Goal: Navigation & Orientation: Find specific page/section

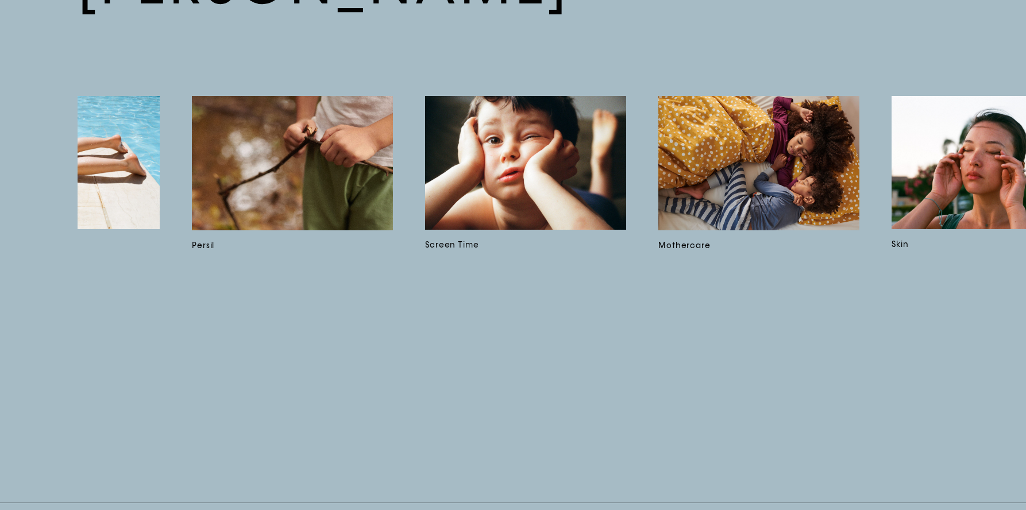
scroll to position [0, 3631]
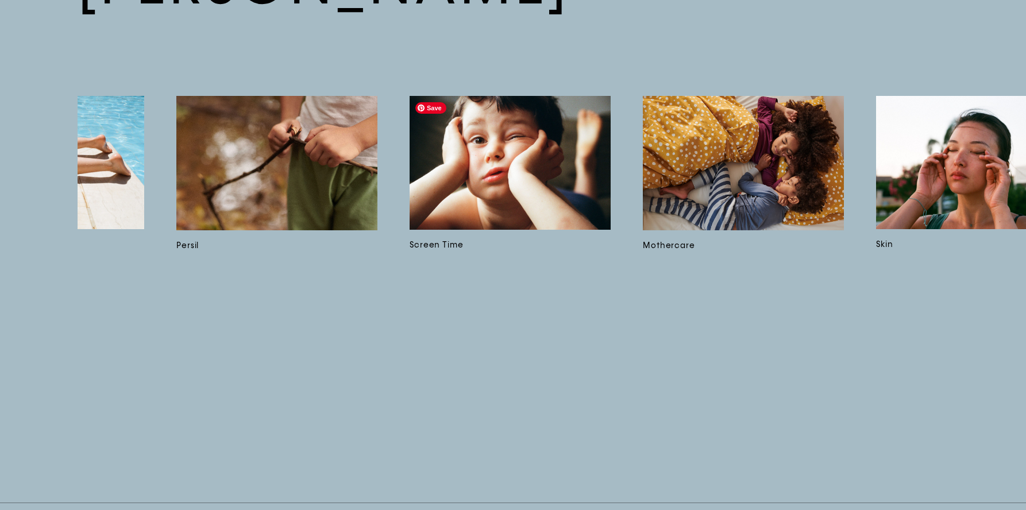
click at [568, 137] on img at bounding box center [509, 162] width 201 height 133
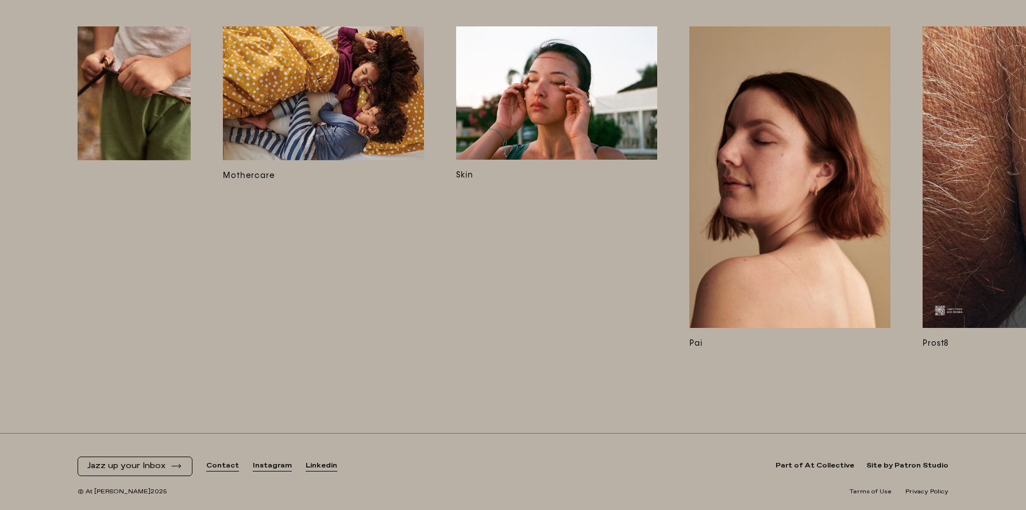
scroll to position [0, 4004]
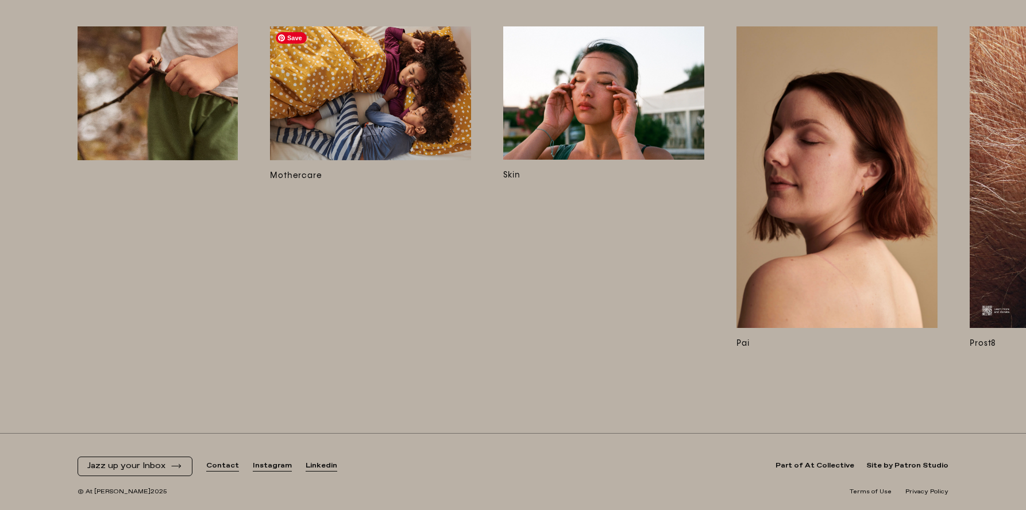
click at [359, 106] on img at bounding box center [370, 93] width 201 height 134
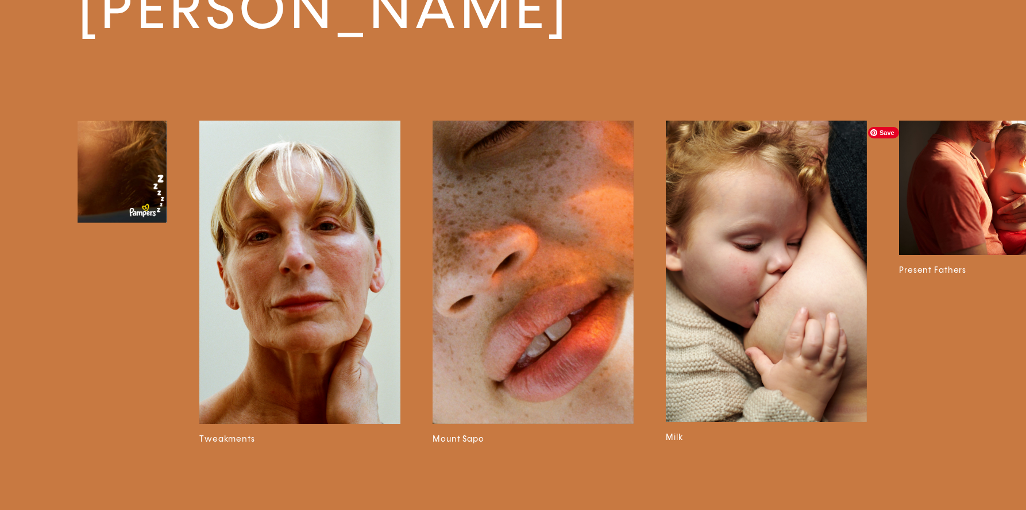
scroll to position [0, 1734]
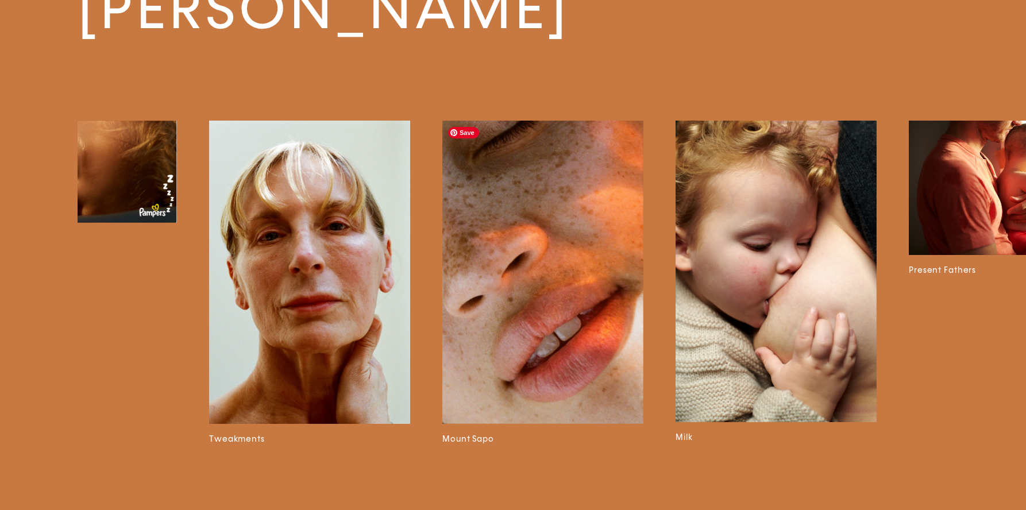
click at [574, 381] on img at bounding box center [542, 272] width 201 height 303
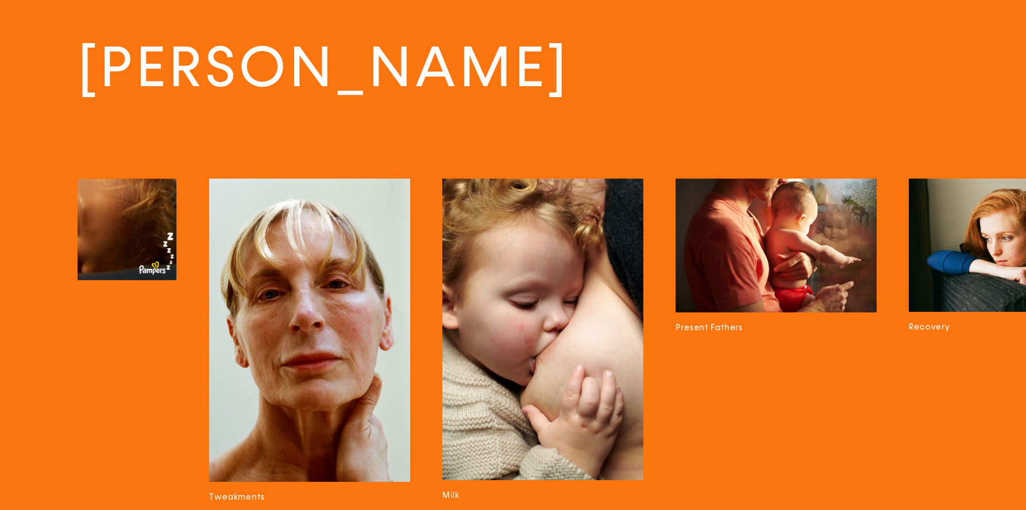
scroll to position [3177, 0]
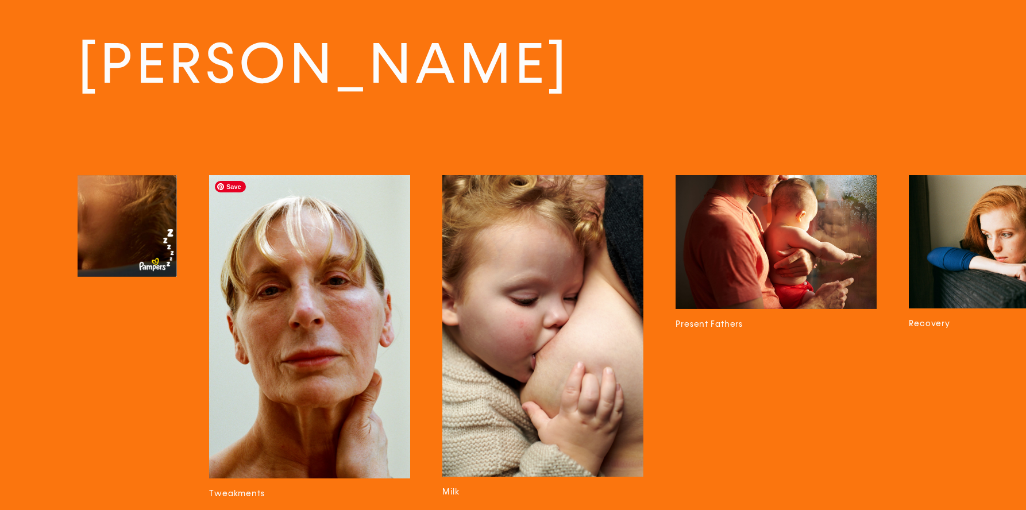
click at [330, 363] on img at bounding box center [309, 326] width 201 height 303
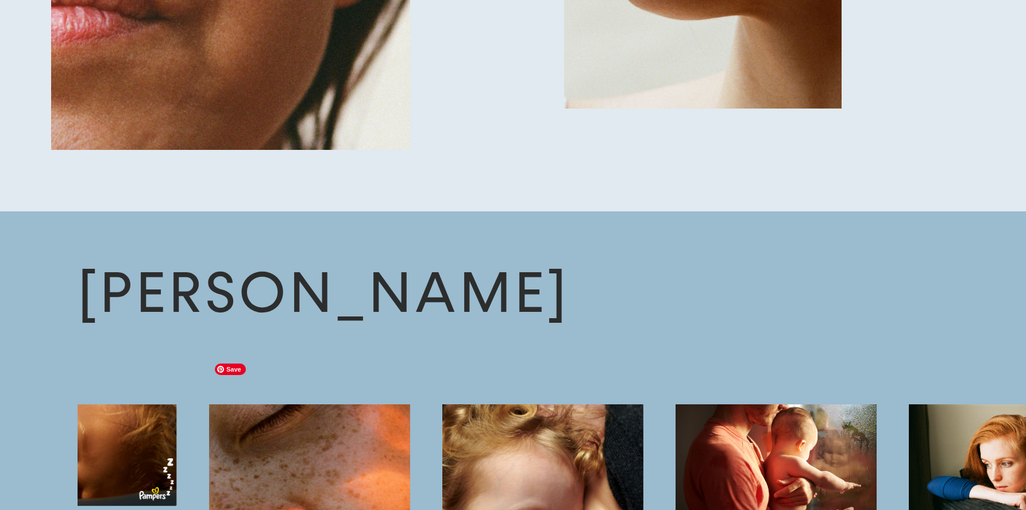
scroll to position [4043, 0]
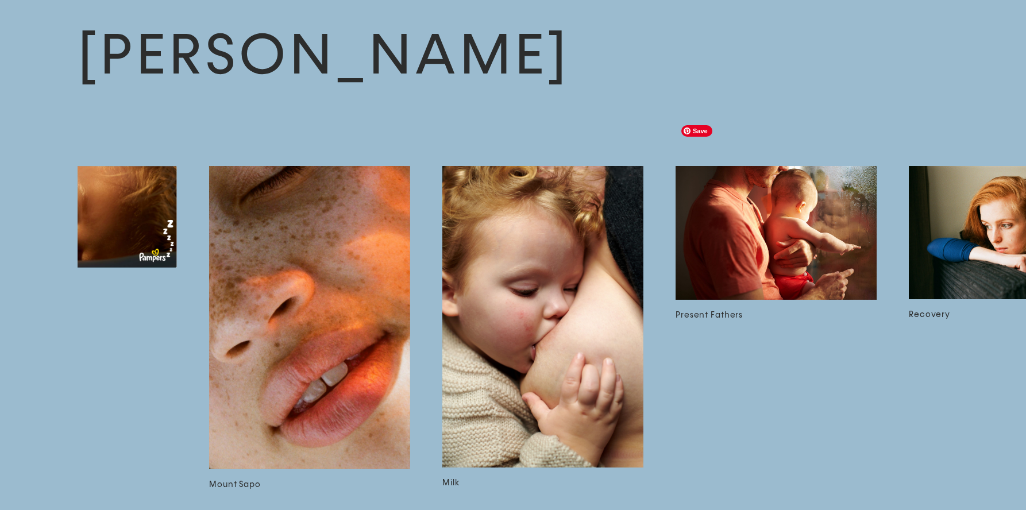
click at [770, 166] on img at bounding box center [775, 233] width 201 height 134
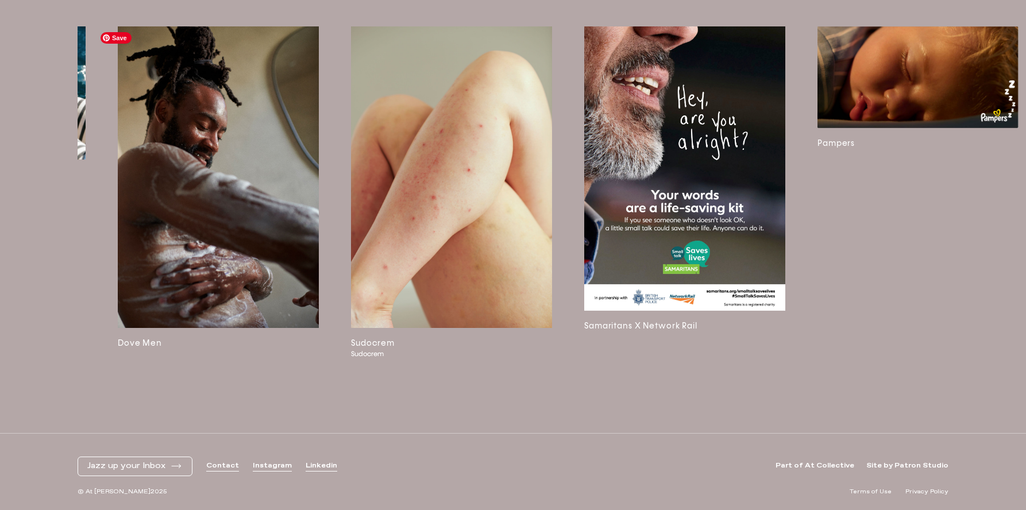
scroll to position [0, 1119]
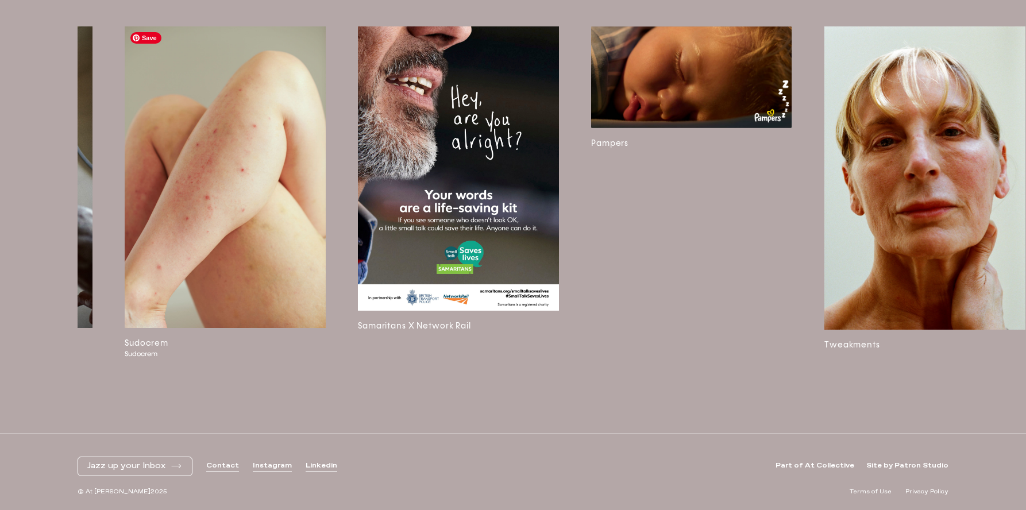
click at [256, 122] on img at bounding box center [225, 176] width 201 height 301
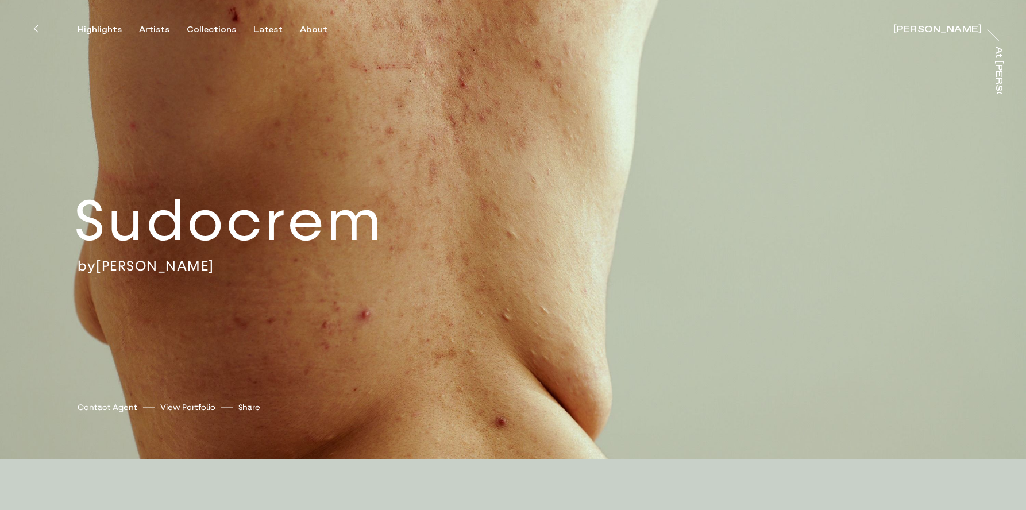
click at [139, 37] on div "Sudocrem by [PERSON_NAME] [PERSON_NAME] Contact Agent View Portfolio Share [URL…" at bounding box center [513, 229] width 1026 height 459
click at [145, 32] on div "Artists" at bounding box center [154, 30] width 30 height 10
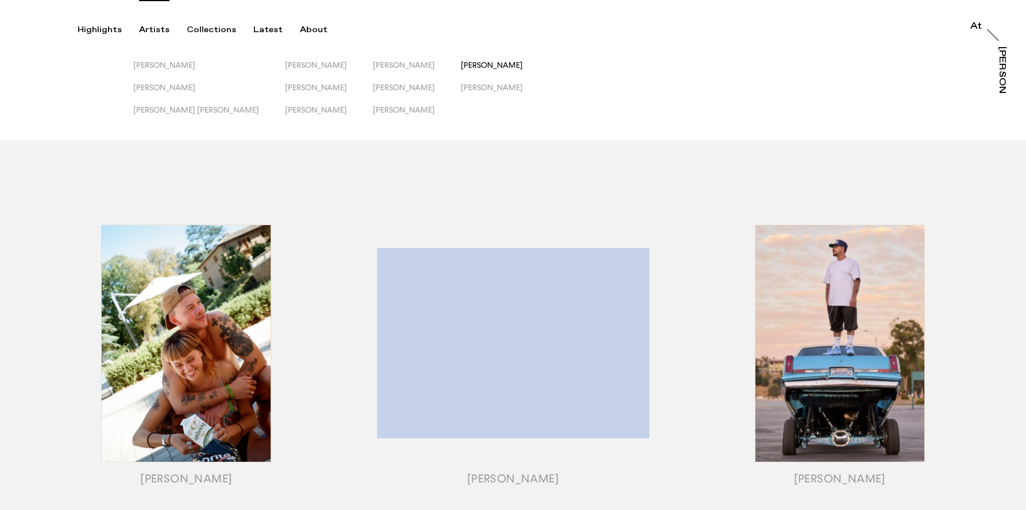
click at [461, 65] on span "[PERSON_NAME]" at bounding box center [492, 64] width 62 height 9
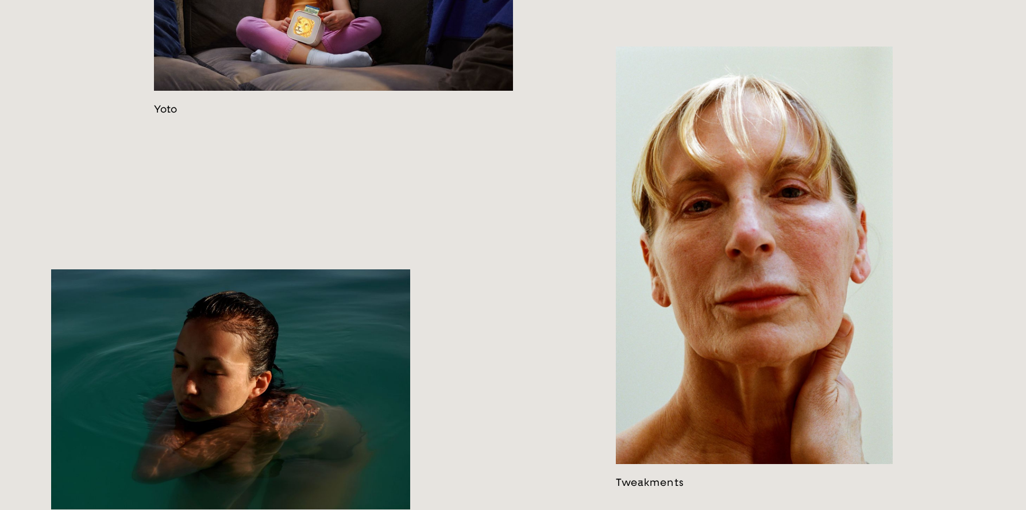
scroll to position [2274, 0]
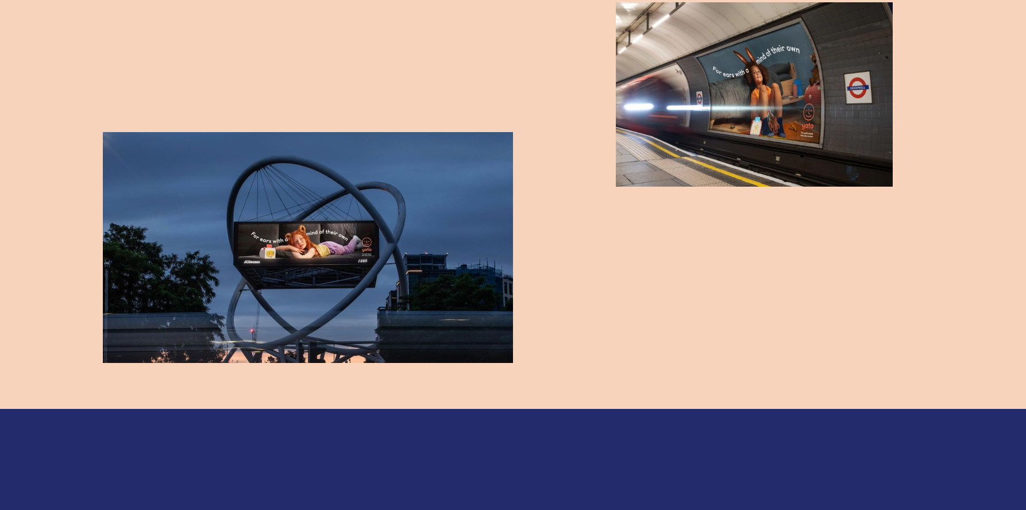
scroll to position [1627, 0]
